Goal: Check status: Check status

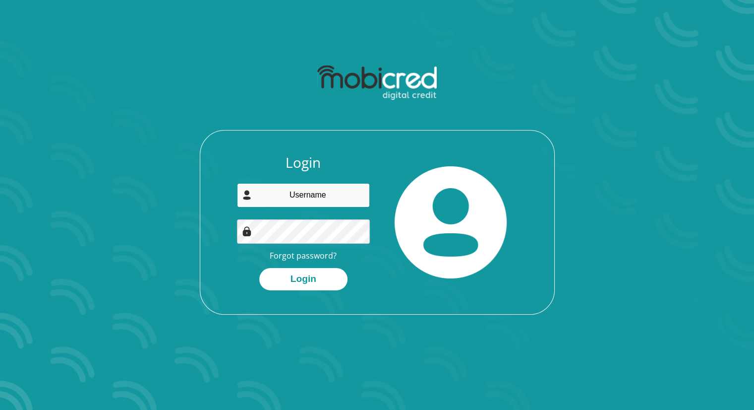
click at [309, 199] on input "email" at bounding box center [303, 195] width 133 height 24
type input "[EMAIL_ADDRESS][DOMAIN_NAME]"
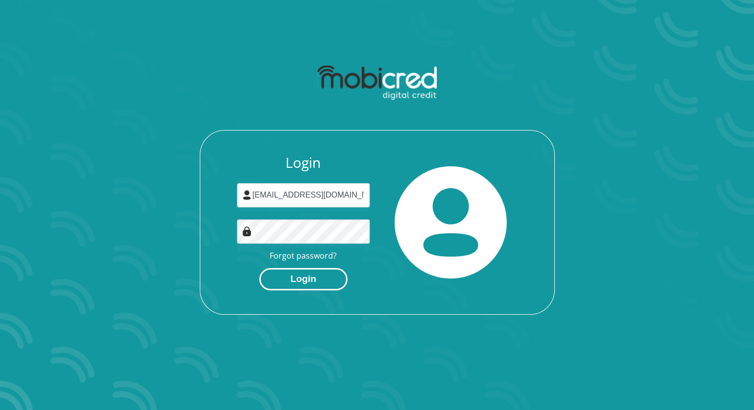
click at [305, 279] on button "Login" at bounding box center [303, 279] width 88 height 22
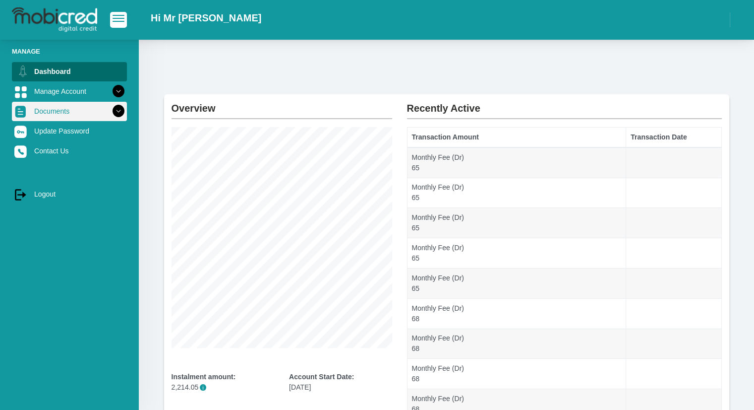
click at [110, 107] on icon at bounding box center [118, 111] width 17 height 17
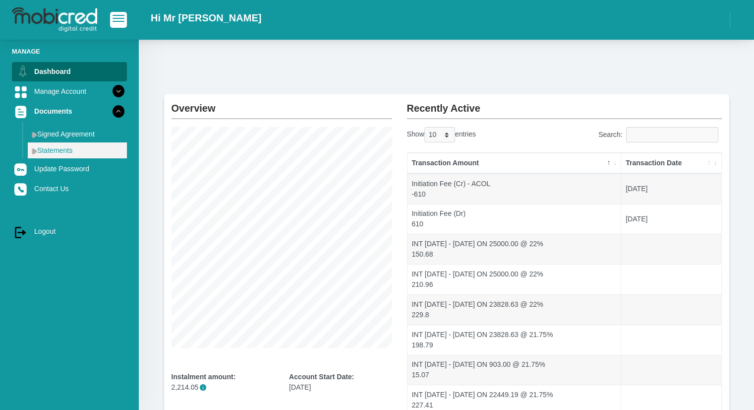
click at [67, 151] on link "Statements" at bounding box center [77, 150] width 99 height 16
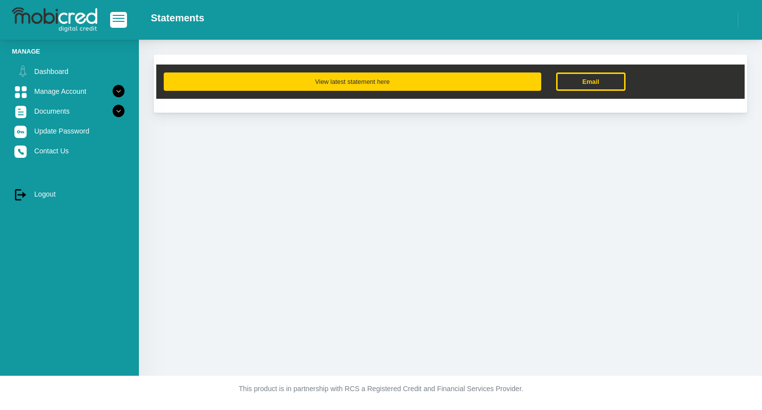
click at [343, 82] on button "View latest statement here" at bounding box center [352, 81] width 377 height 18
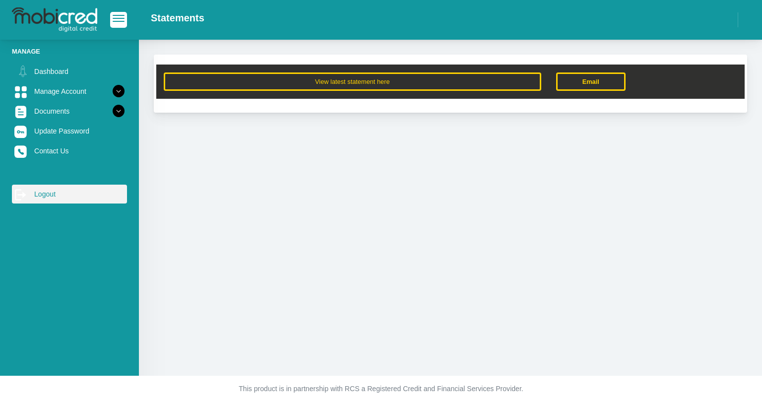
click at [50, 193] on link "log out Logout" at bounding box center [69, 194] width 115 height 19
